Goal: Task Accomplishment & Management: Manage account settings

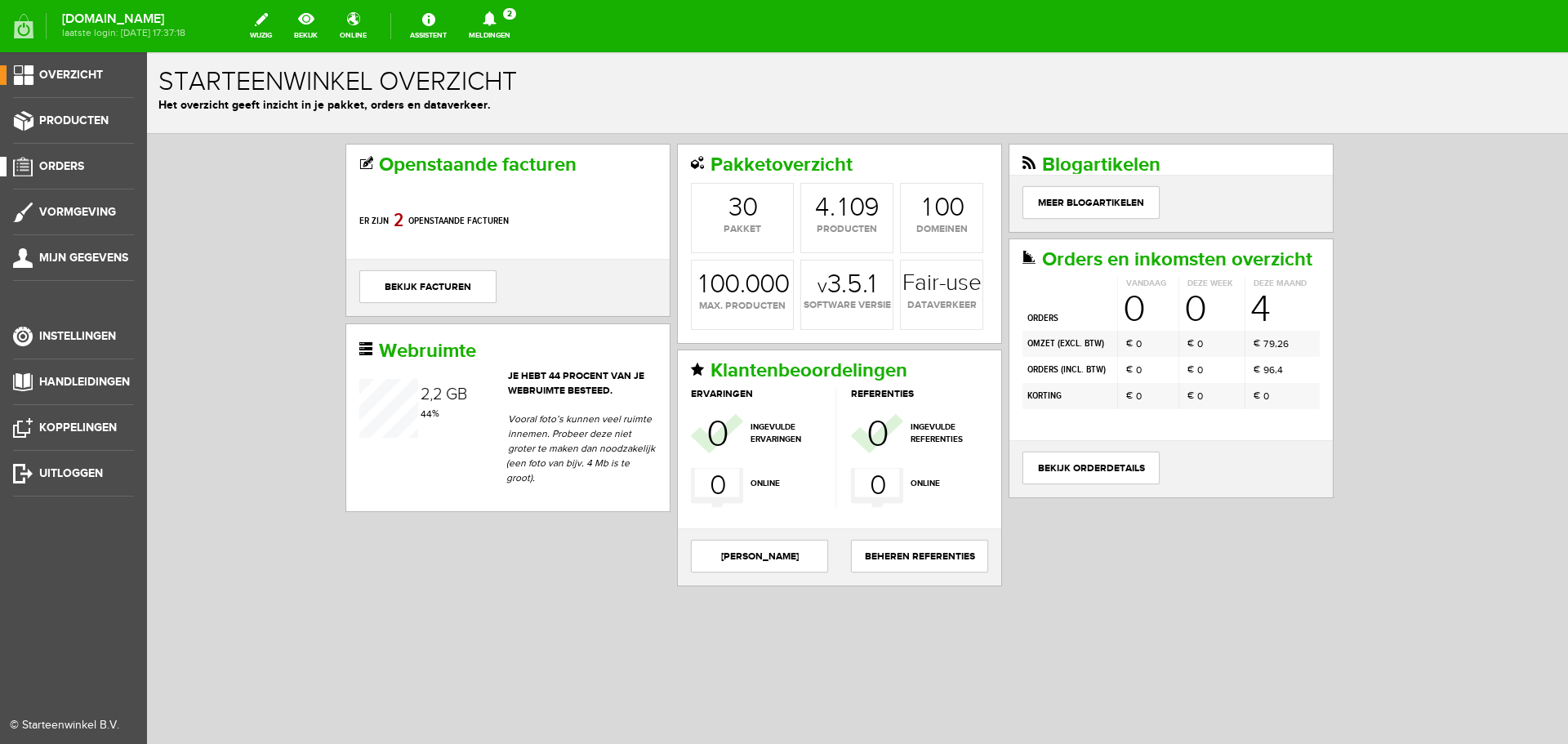
click at [63, 156] on link "Orders" at bounding box center [67, 166] width 134 height 20
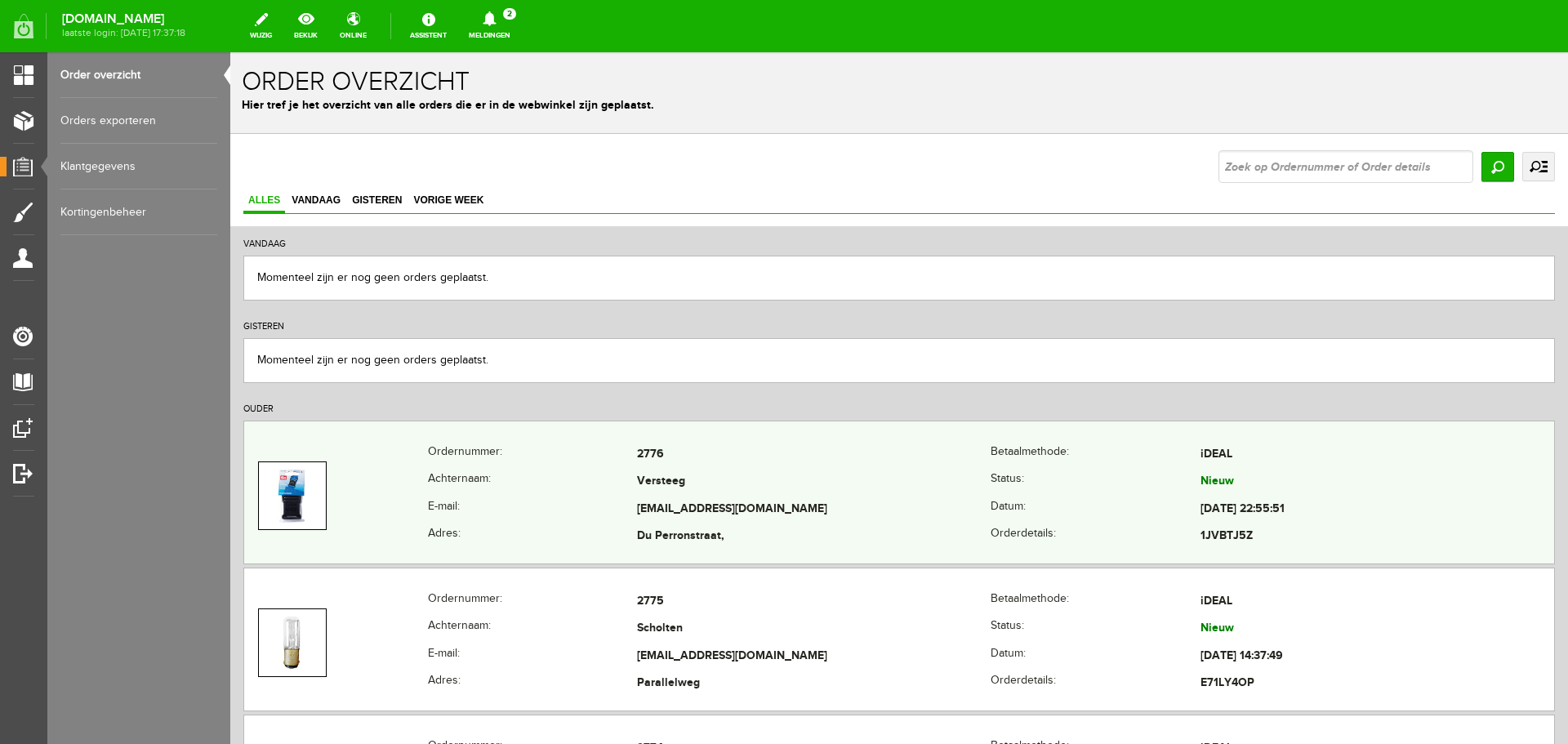
click at [480, 469] on th "Achternaam:" at bounding box center [532, 482] width 210 height 28
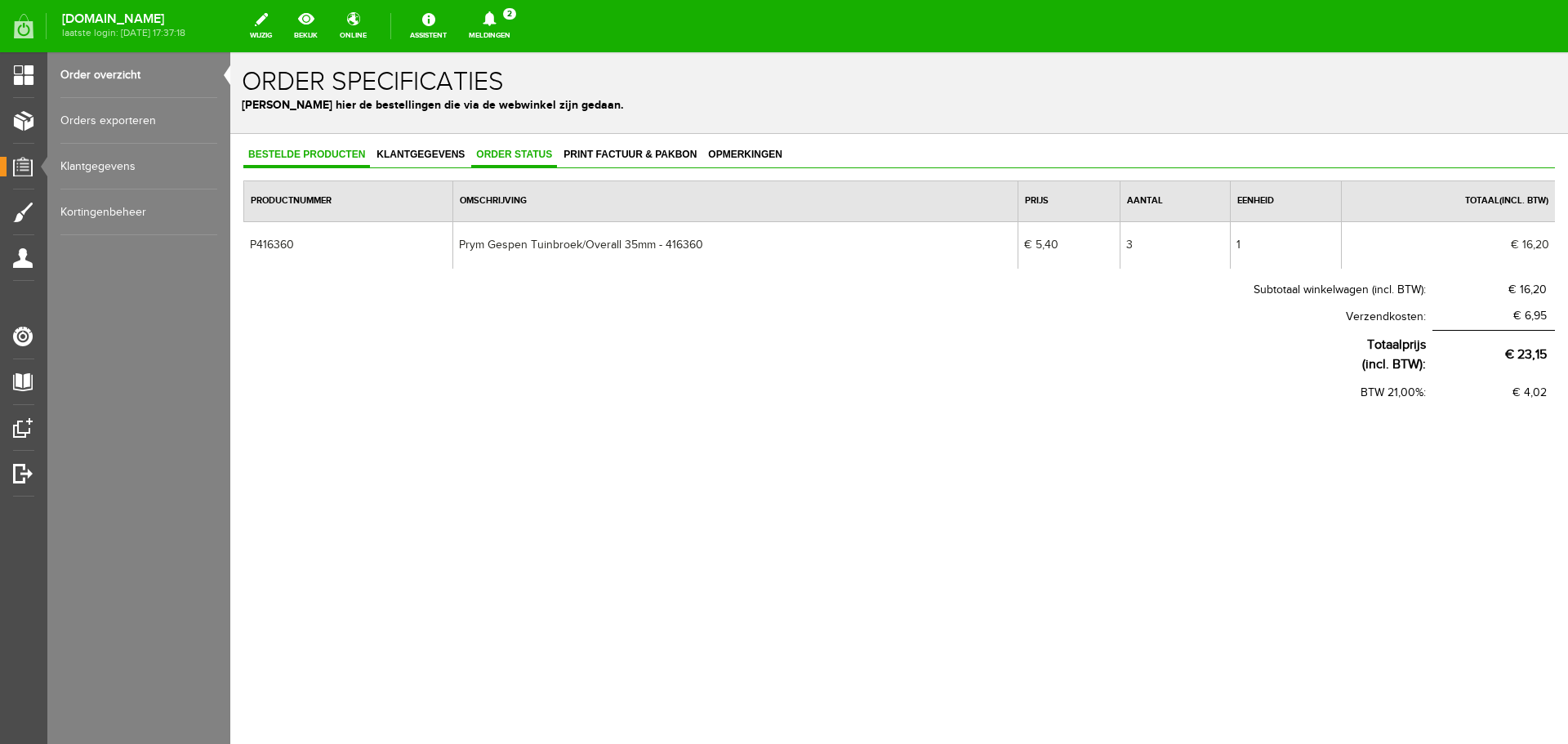
click at [498, 155] on span "Order status" at bounding box center [514, 154] width 86 height 12
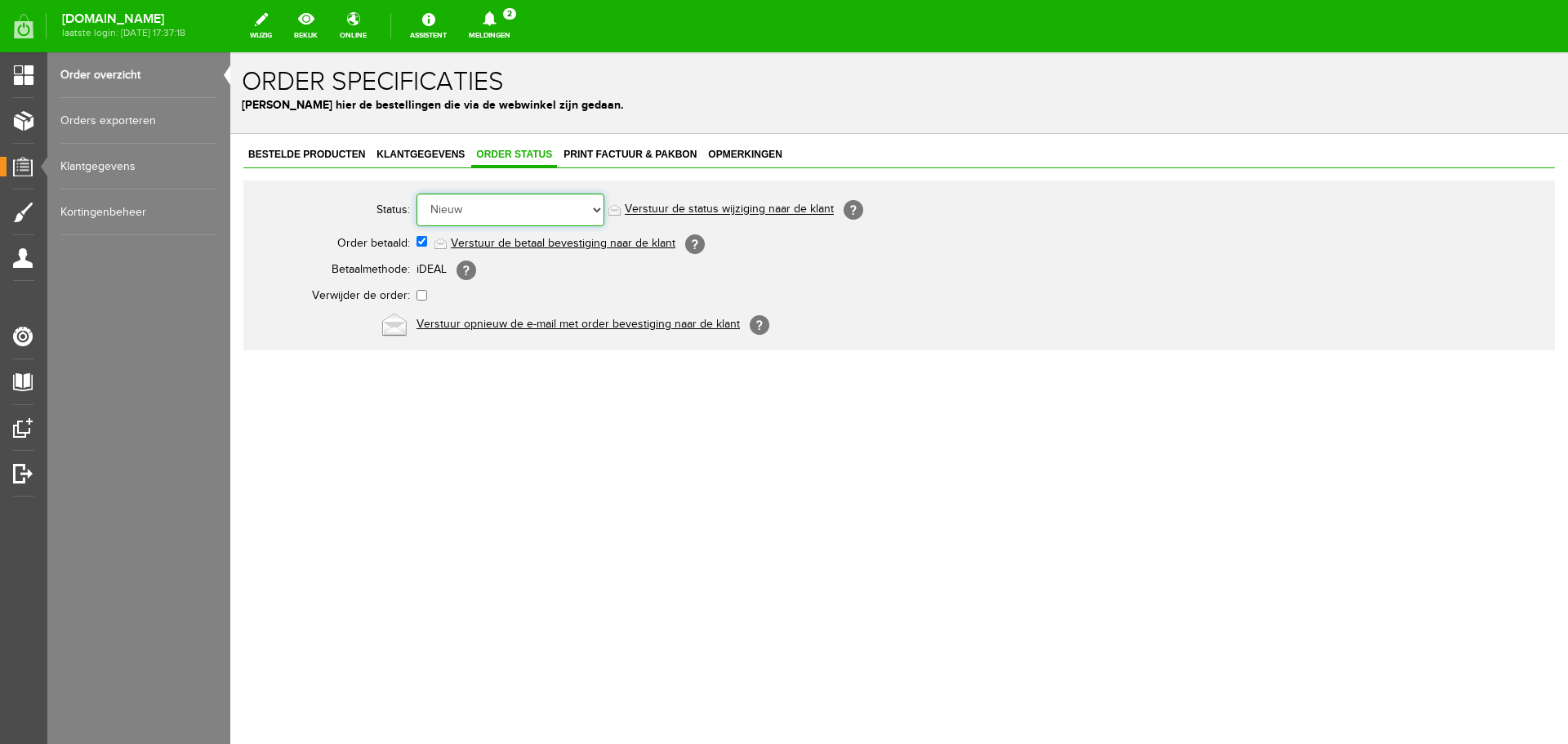
click at [596, 206] on select "Order niet afgerond Nieuw Order in behandeling Wacht op leverancier Wacht op be…" at bounding box center [510, 210] width 188 height 33
select select "5"
click at [416, 194] on select "Order niet afgerond Nieuw Order in behandeling Wacht op leverancier Wacht op be…" at bounding box center [510, 210] width 188 height 33
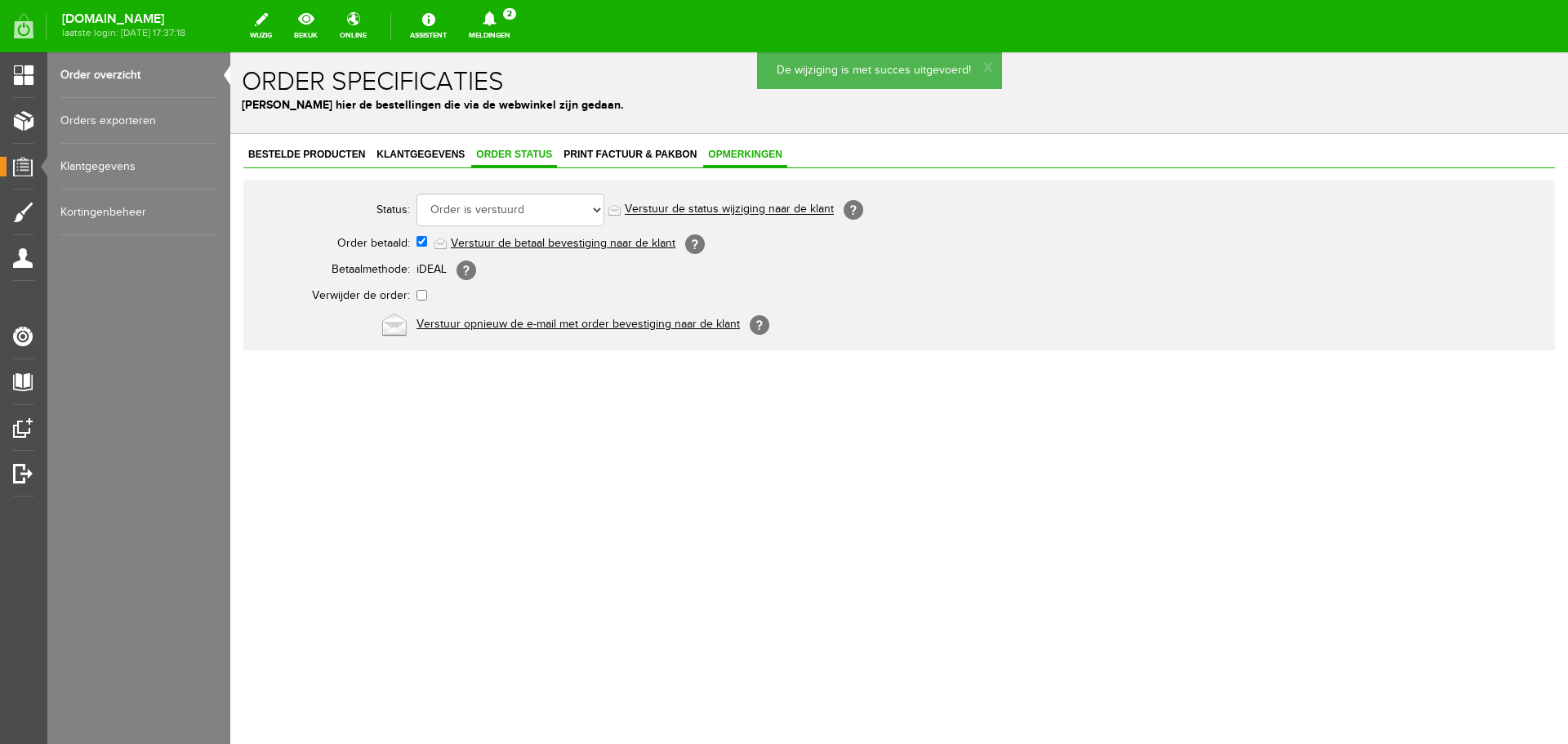
click at [735, 155] on span "Opmerkingen" at bounding box center [745, 154] width 84 height 12
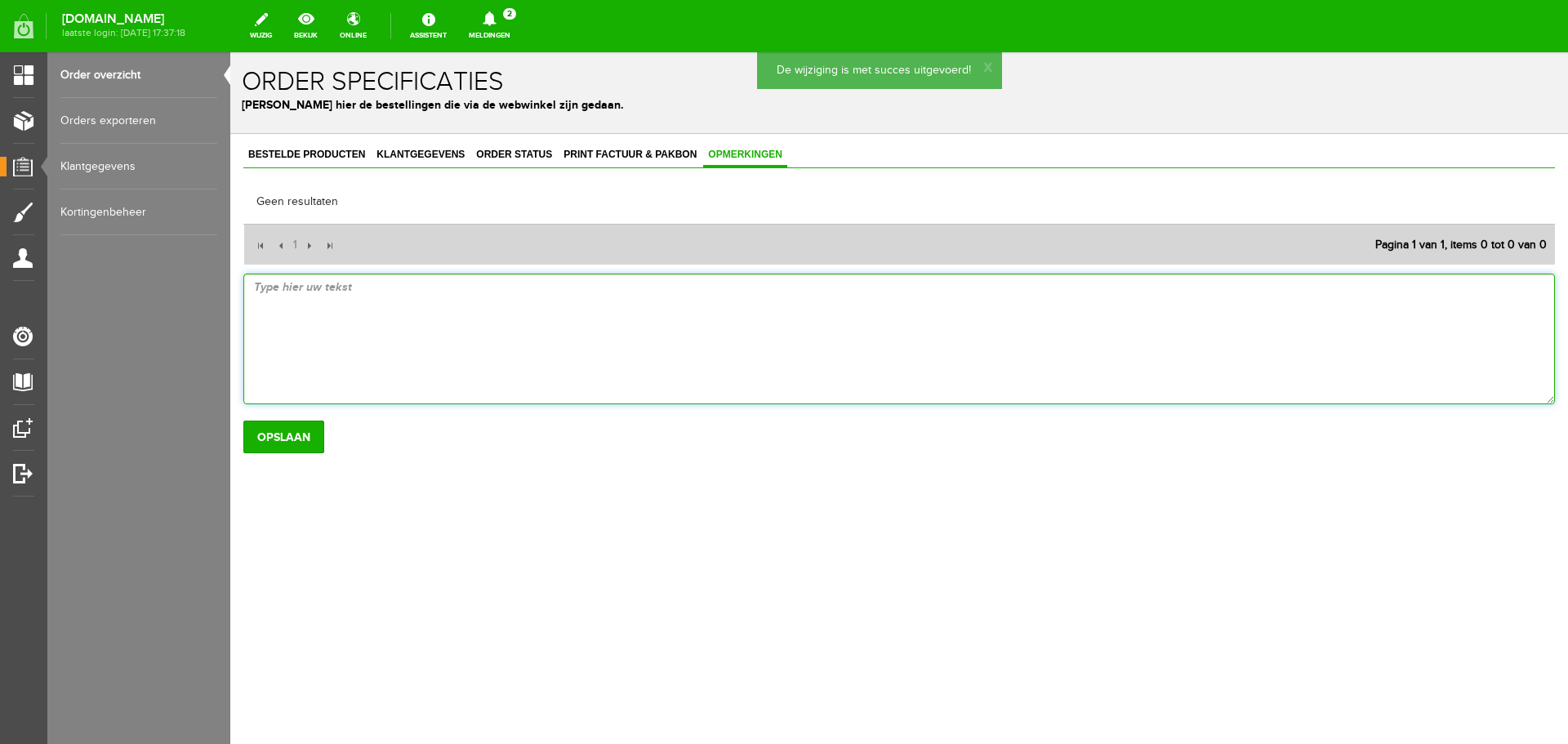
click at [377, 308] on textarea at bounding box center [899, 339] width 1312 height 130
drag, startPoint x: 514, startPoint y: 289, endPoint x: 460, endPoint y: 342, distance: 75.7
click at [231, 289] on html "De wijziging is met succes uitgevoerd! x Order specificaties Beheer hier de bes…" at bounding box center [899, 397] width 1337 height 691
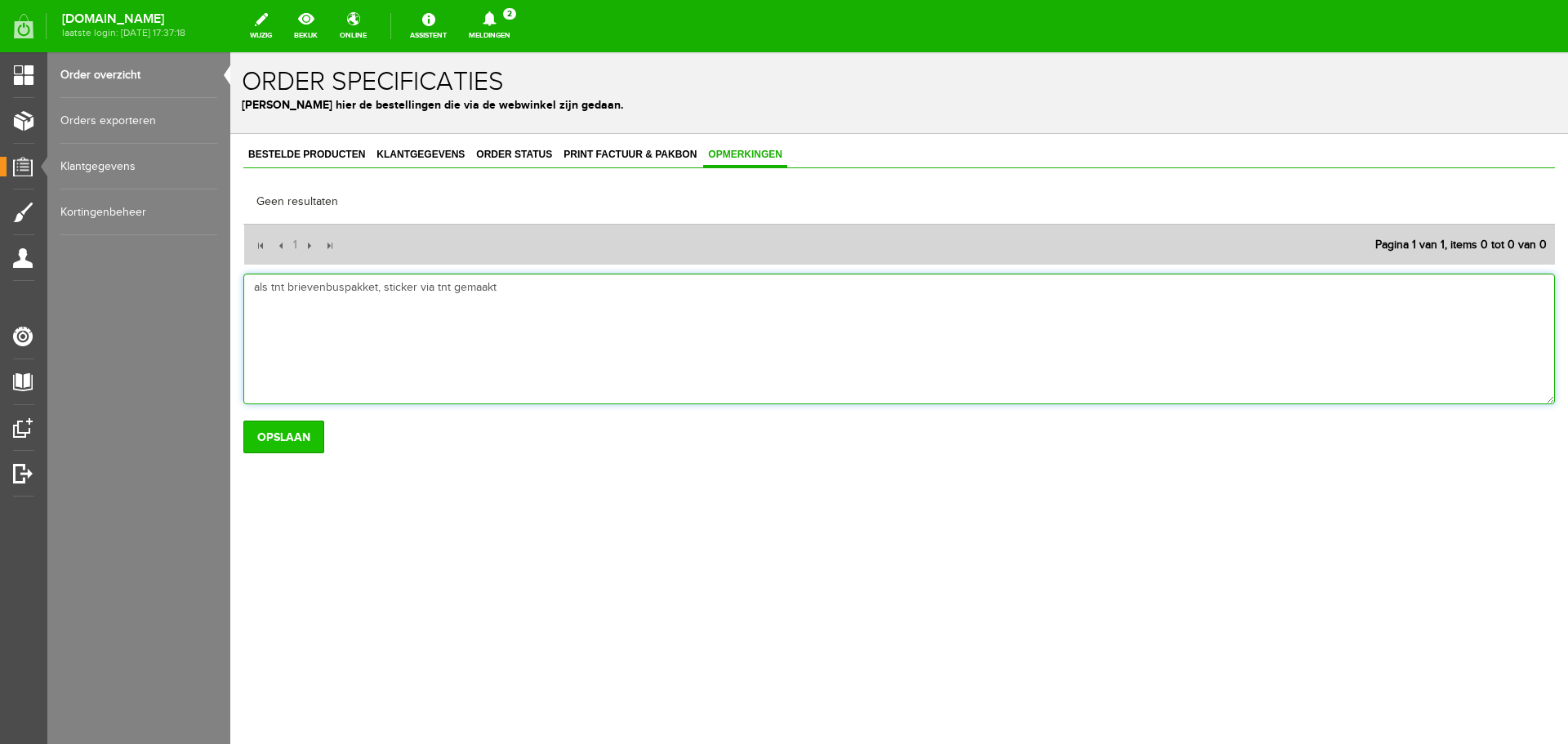
type textarea "als tnt brievenbuspakket, sticker via tnt gemaakt"
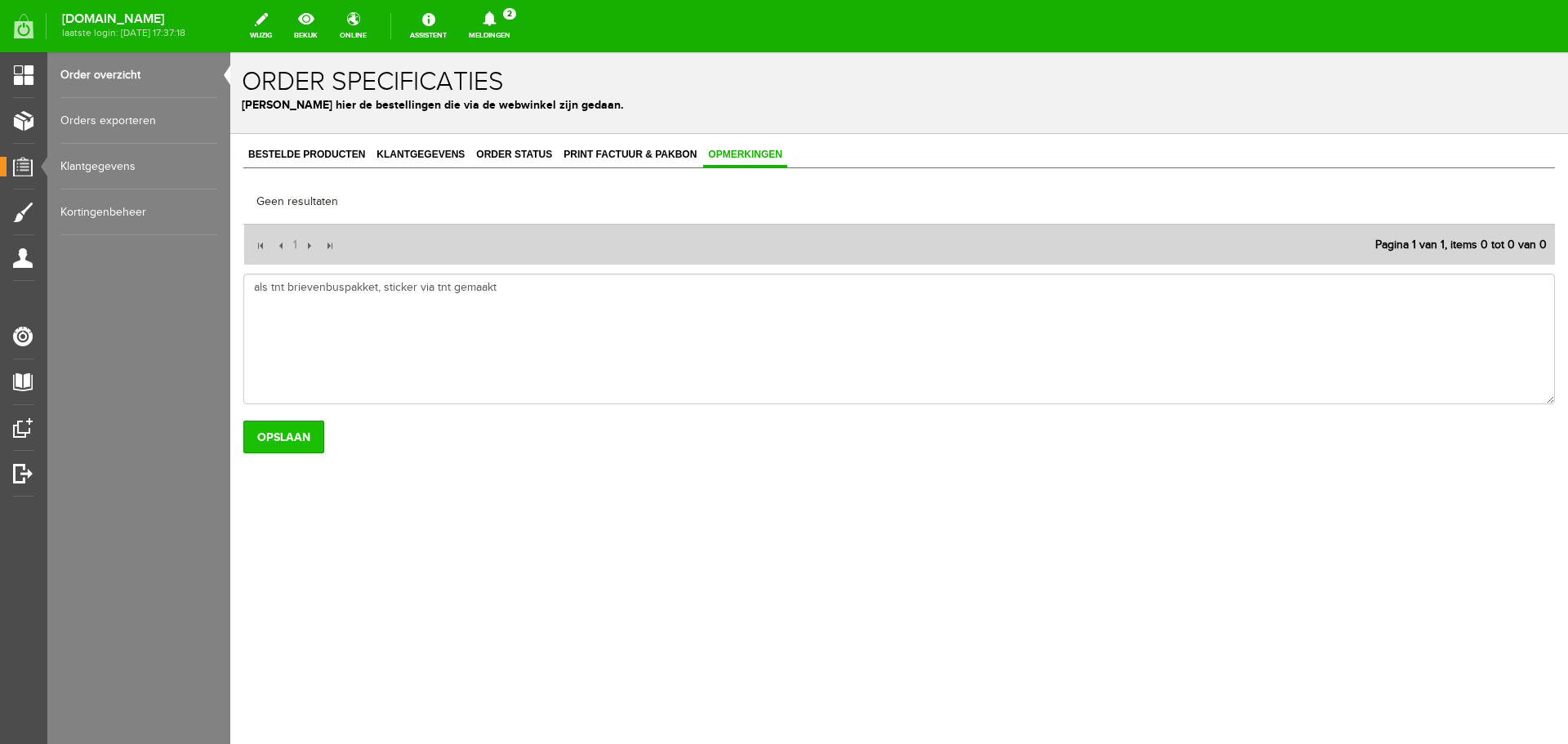
click at [281, 434] on input "Opslaan" at bounding box center [283, 437] width 80 height 33
click at [526, 147] on link "Order status" at bounding box center [514, 155] width 86 height 24
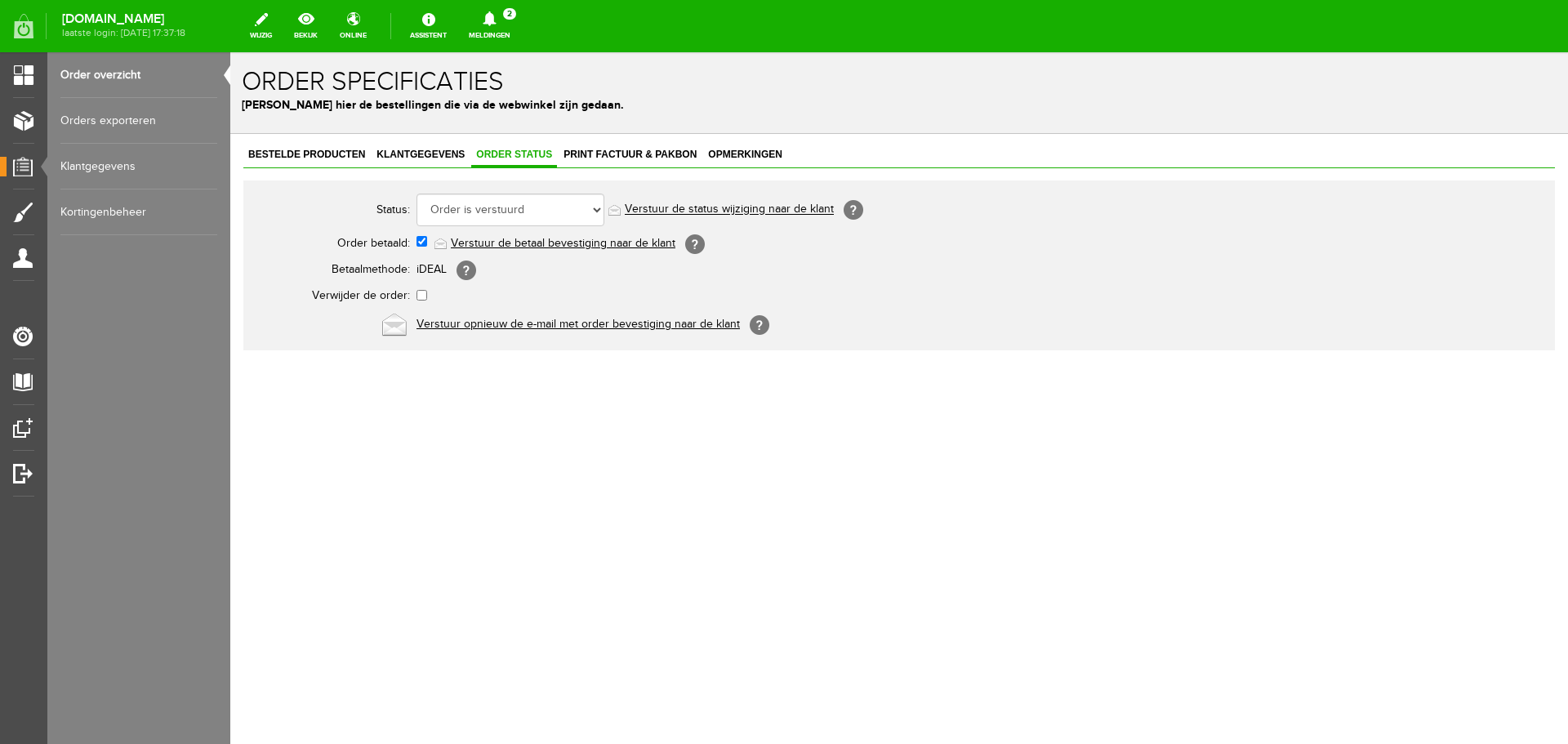
click at [781, 204] on link "Verstuur de status wijziging naar de klant" at bounding box center [729, 210] width 209 height 13
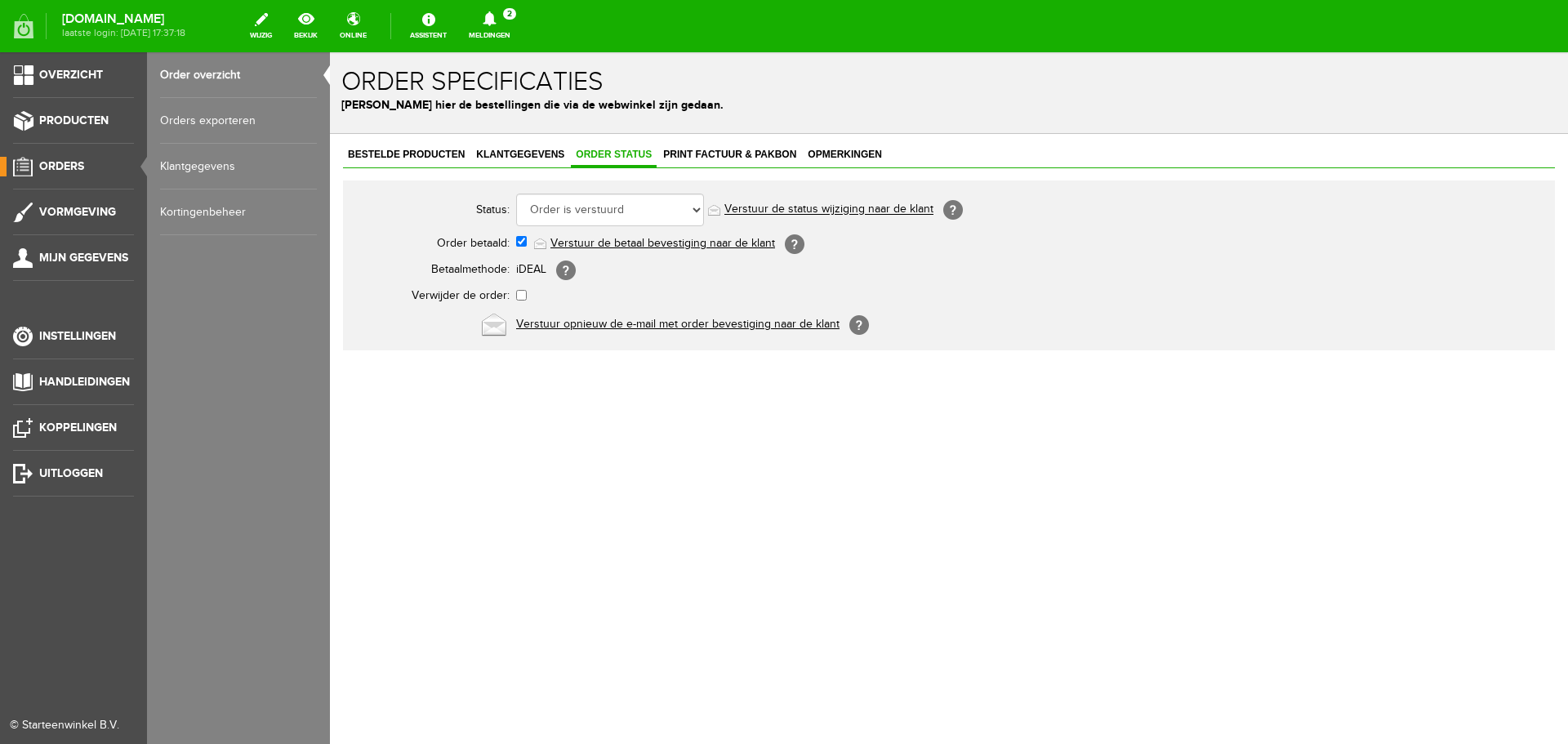
click at [174, 70] on link "Order overzicht" at bounding box center [238, 74] width 156 height 46
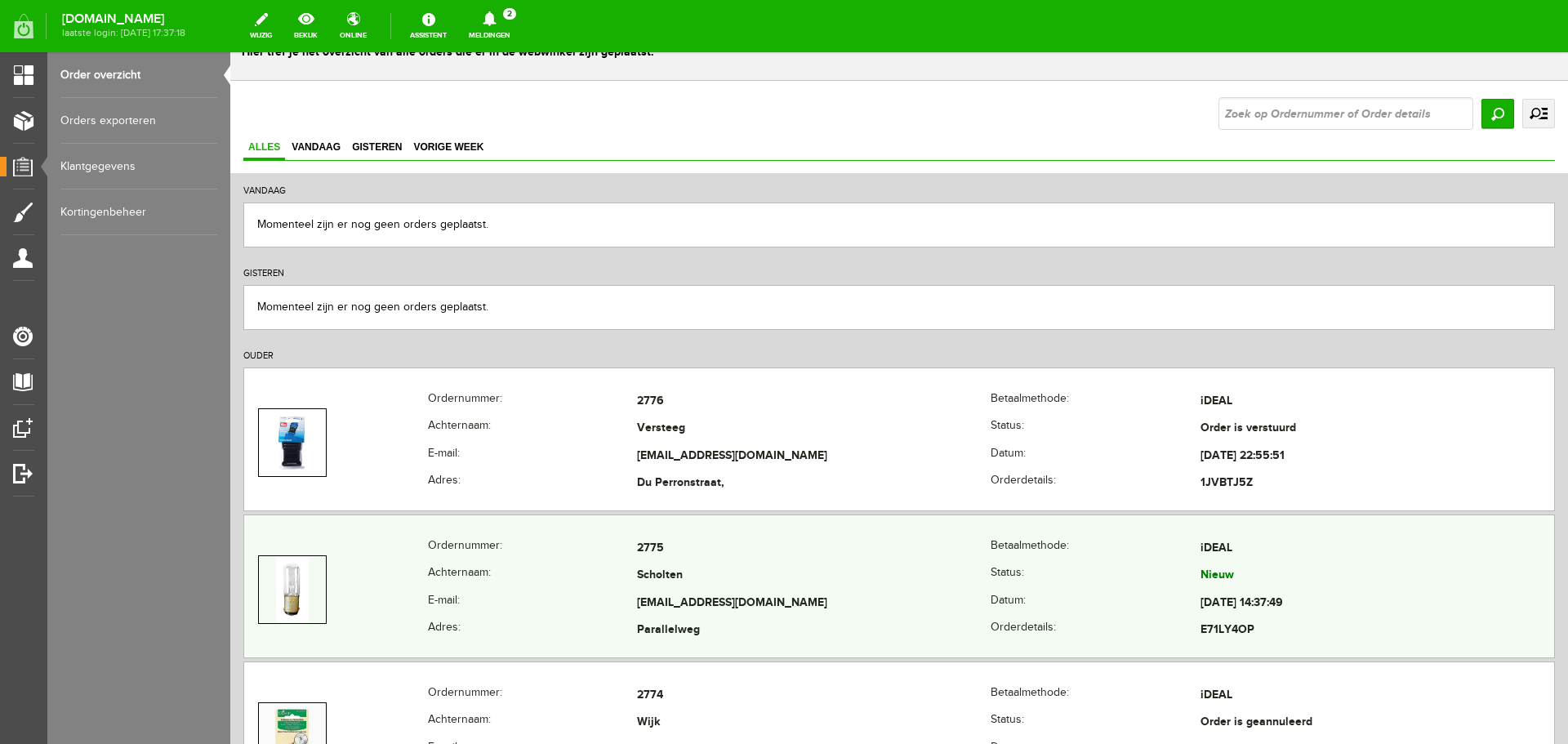
scroll to position [81, 0]
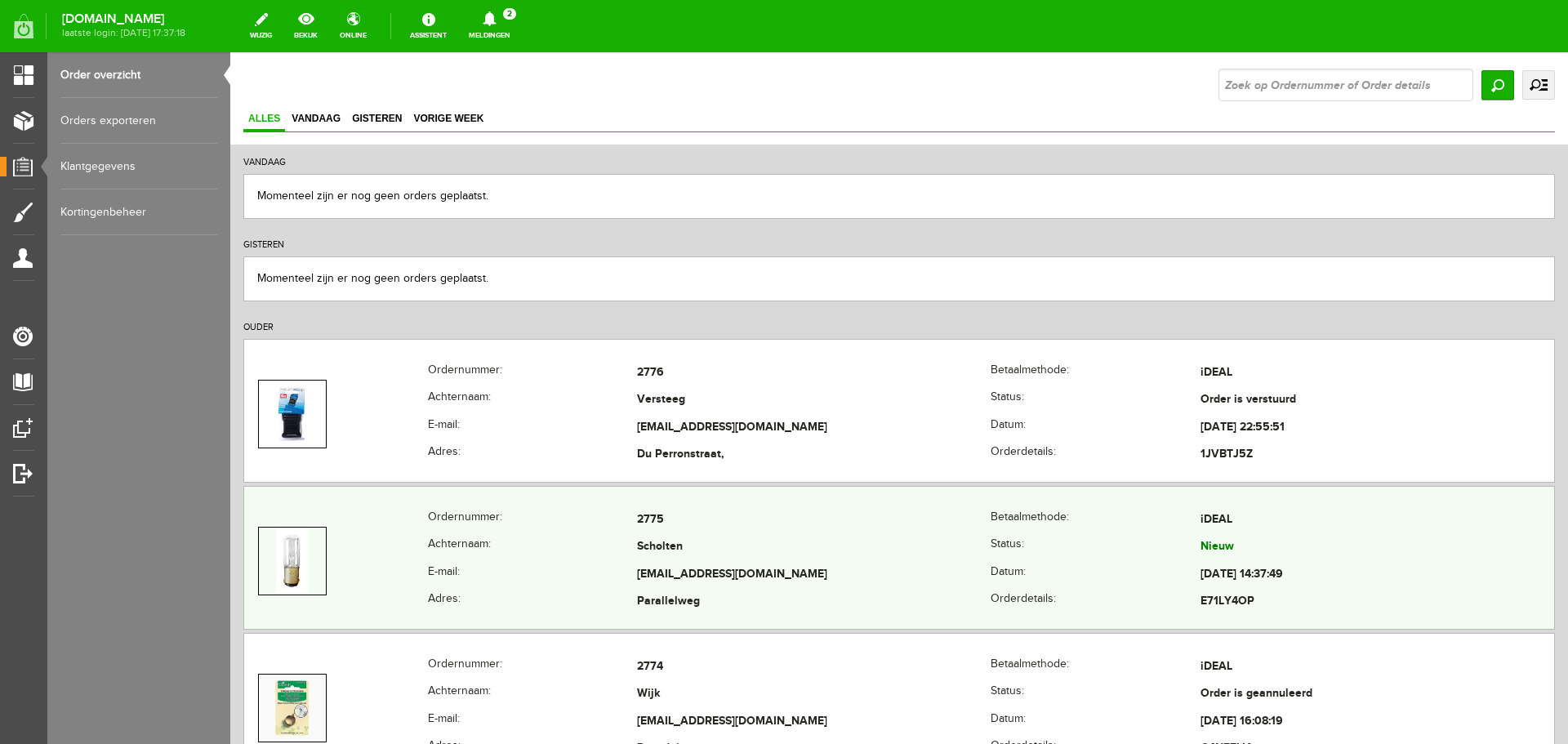
click at [819, 522] on td "2775" at bounding box center [814, 520] width 354 height 28
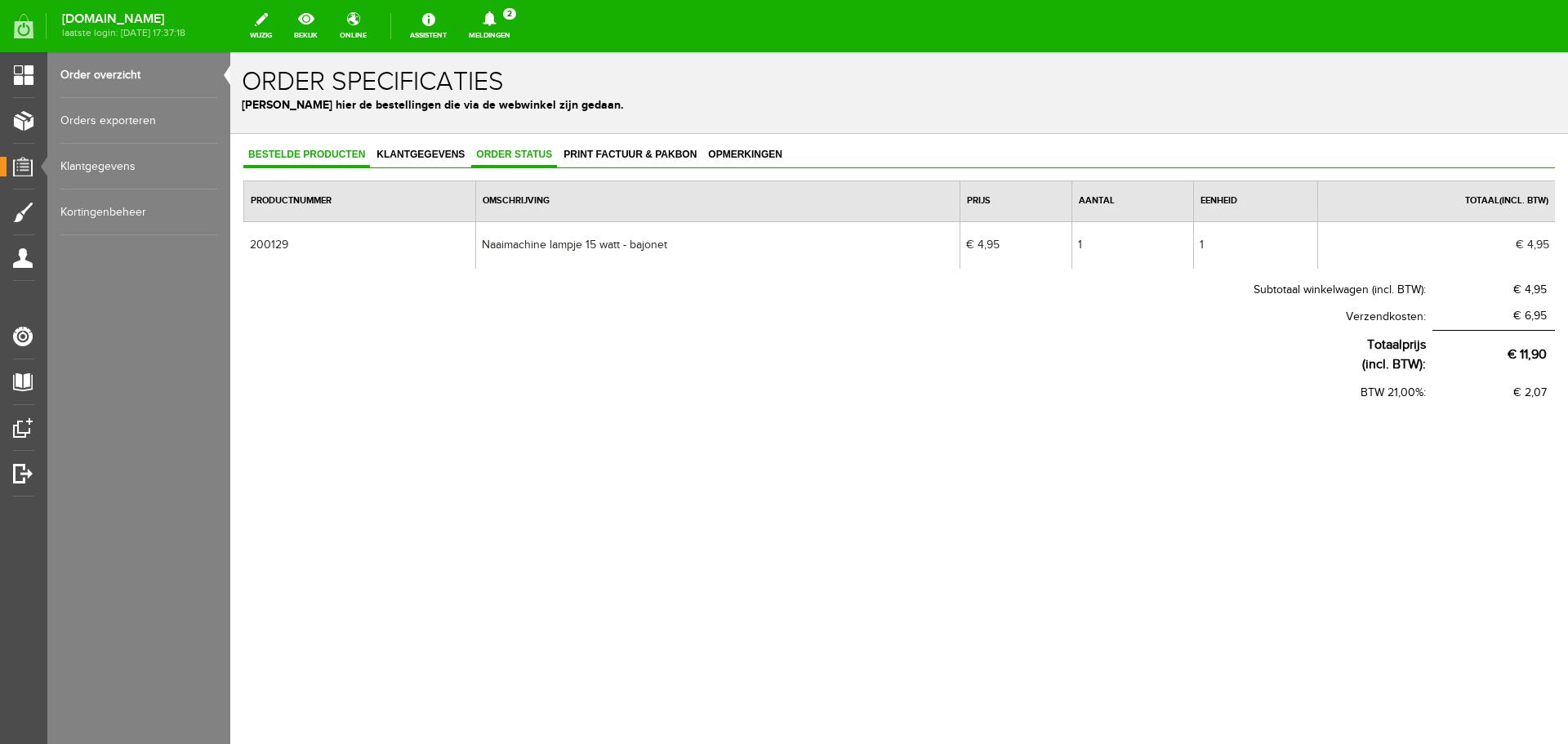
click at [491, 144] on link "Order status" at bounding box center [514, 155] width 86 height 24
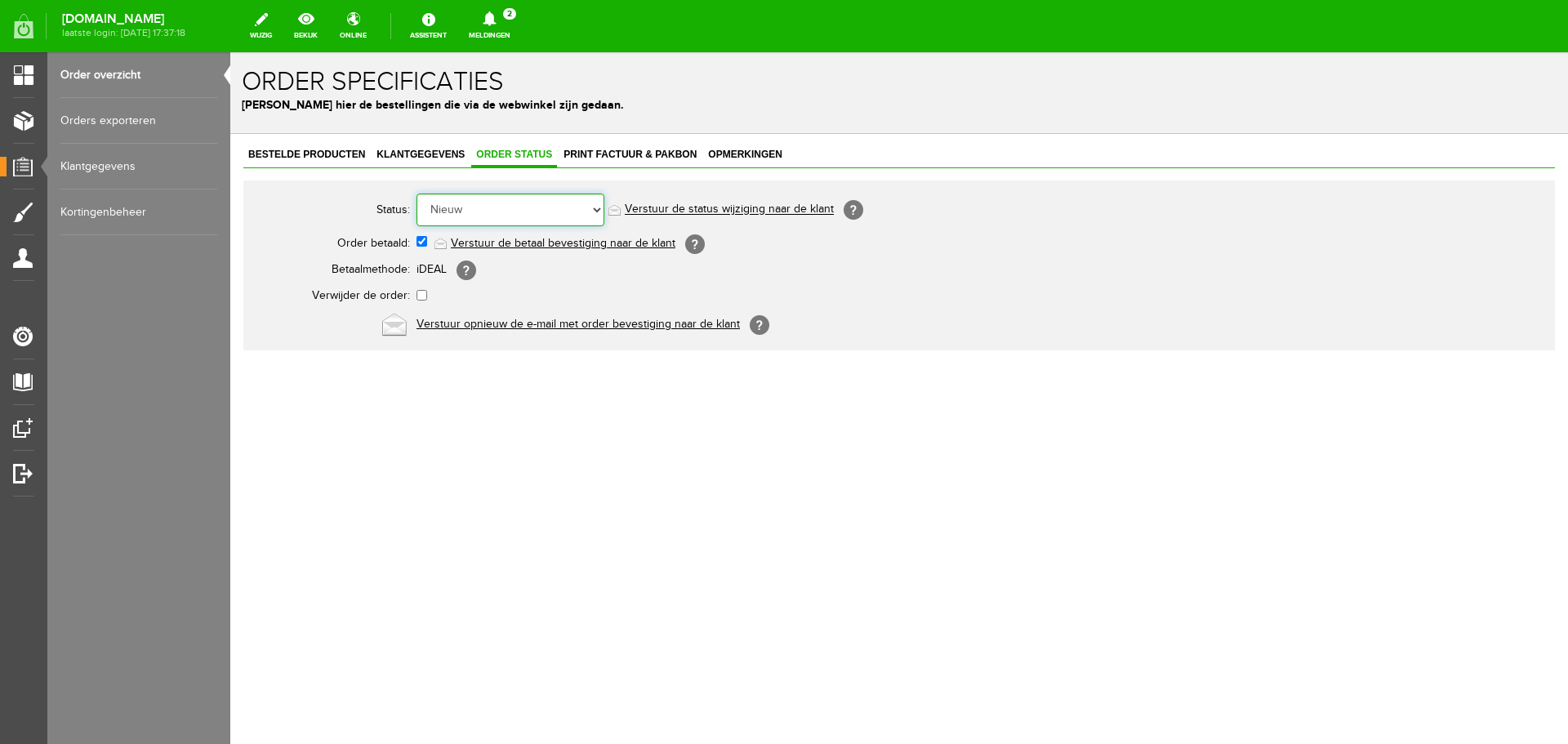
click at [592, 207] on select "Order niet afgerond Nieuw Order in behandeling Wacht op leverancier Wacht op be…" at bounding box center [510, 210] width 188 height 33
select select "5"
click at [416, 194] on select "Order niet afgerond Nieuw Order in behandeling Wacht op leverancier Wacht op be…" at bounding box center [510, 210] width 188 height 33
click at [675, 210] on link "Verstuur de status wijziging naar de klant" at bounding box center [729, 210] width 209 height 13
click at [747, 152] on span "Opmerkingen" at bounding box center [745, 154] width 84 height 12
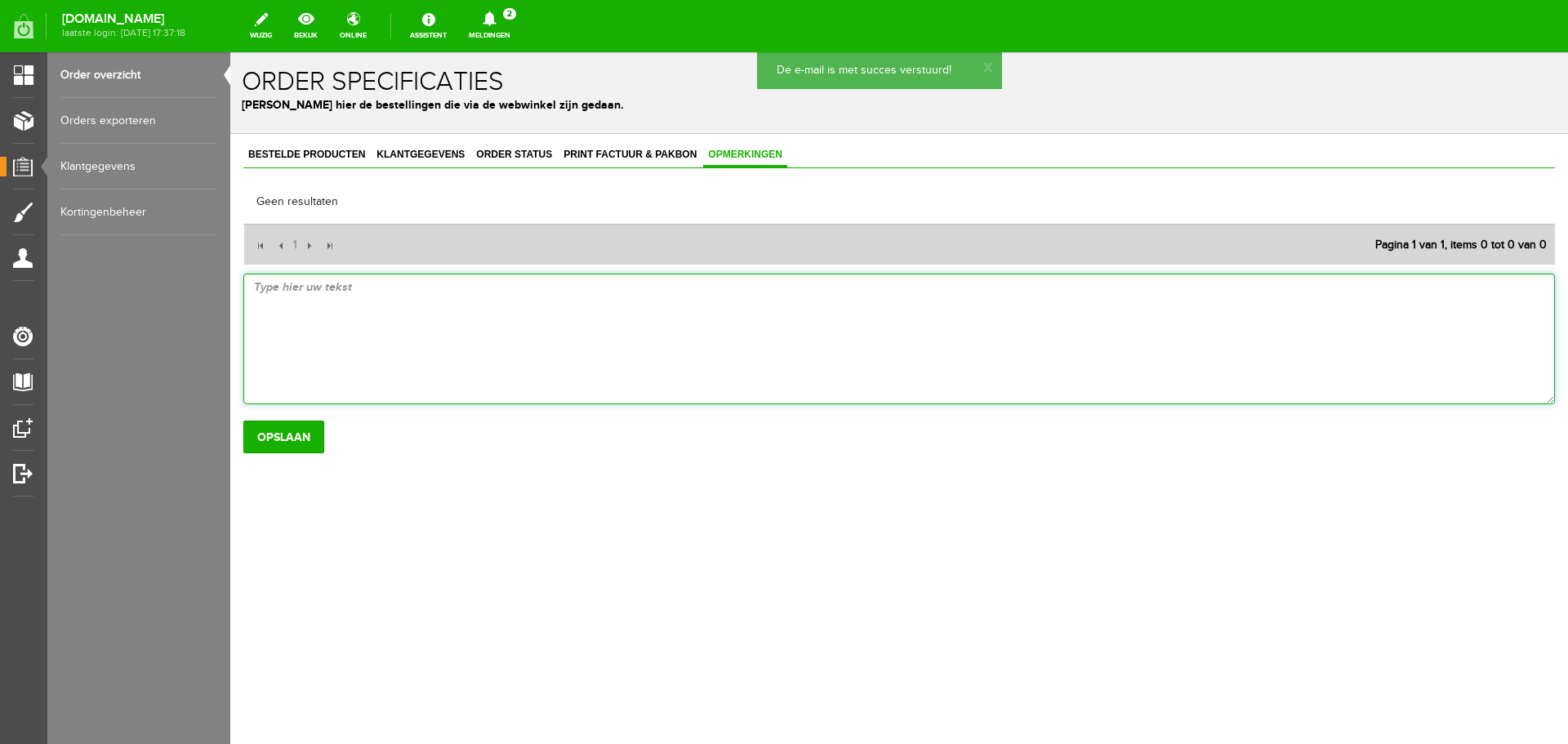
click at [396, 292] on textarea at bounding box center [899, 339] width 1312 height 130
click at [396, 293] on textarea at bounding box center [899, 339] width 1312 height 130
paste textarea "als tnt brievenbuspakket, sticker via tnt gemaakt"
type textarea "als tnt brievenbuspakket, sticker via tnt gemaakt"
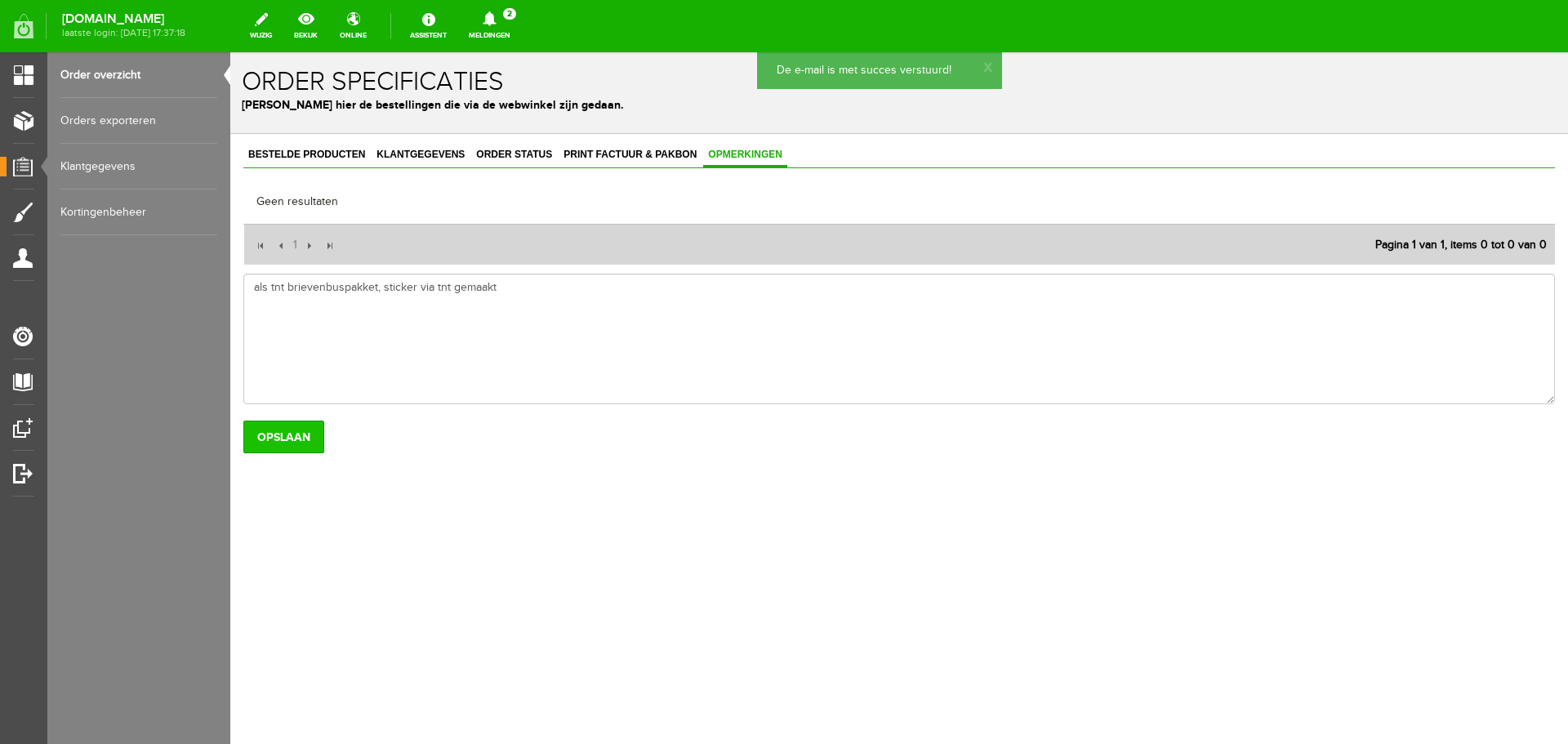
click at [274, 434] on input "Opslaan" at bounding box center [283, 437] width 80 height 33
